Goal: Task Accomplishment & Management: Manage account settings

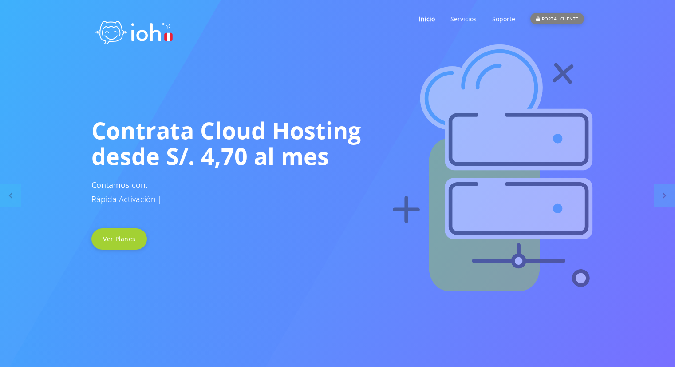
click at [546, 18] on div "PORTAL CLIENTE" at bounding box center [556, 19] width 53 height 12
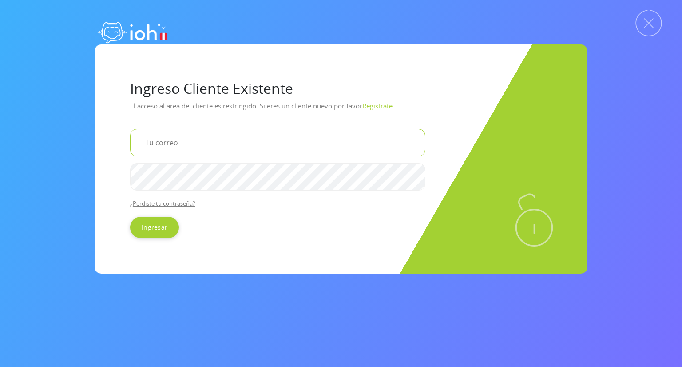
click at [227, 144] on input "email" at bounding box center [277, 143] width 295 height 28
type input "transportesmeridianp@gmail.com"
